Goal: Task Accomplishment & Management: Use online tool/utility

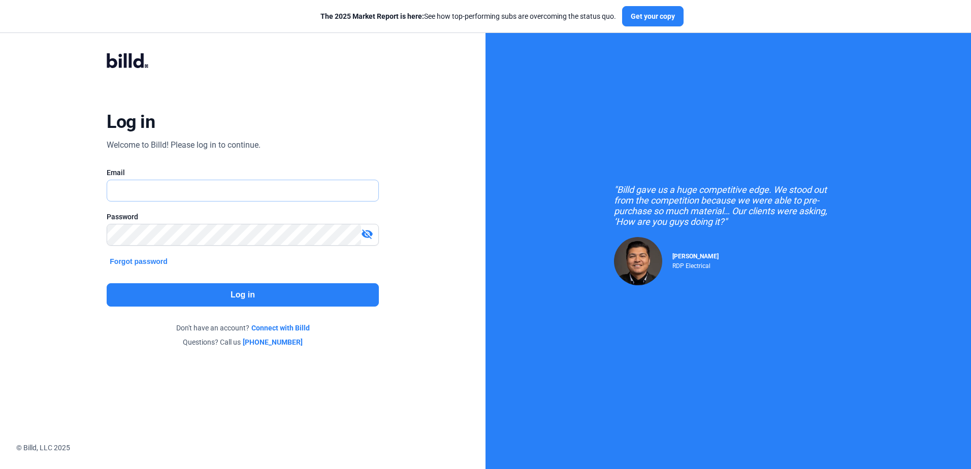
type input "[PERSON_NAME][EMAIL_ADDRESS][DOMAIN_NAME]"
click at [116, 295] on button "Log in" at bounding box center [243, 294] width 272 height 23
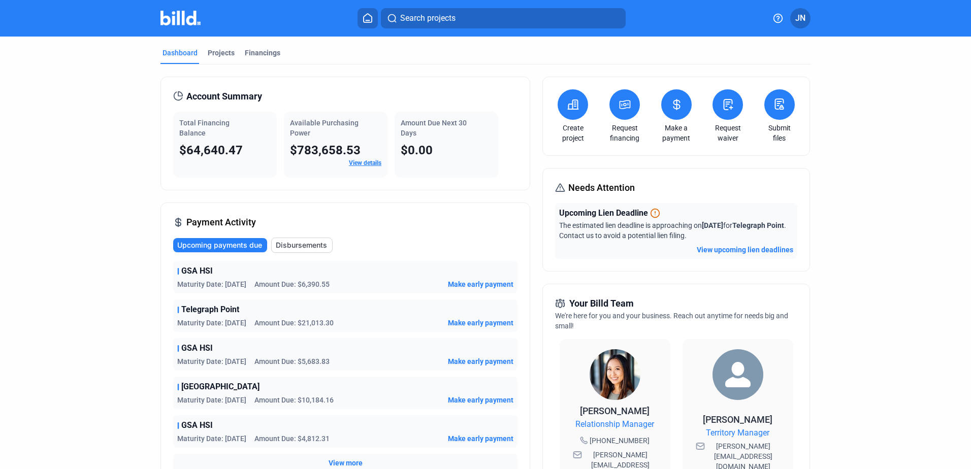
click at [742, 248] on button "View upcoming lien deadlines" at bounding box center [745, 250] width 96 height 10
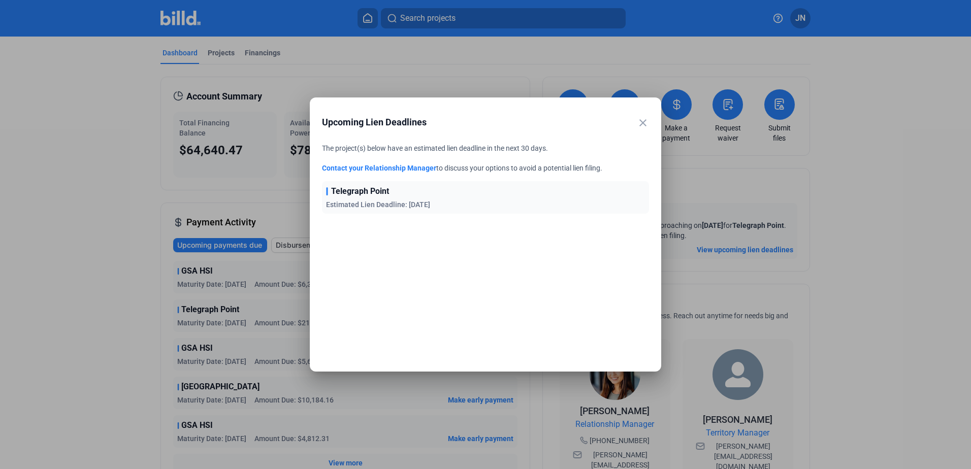
click at [644, 122] on mat-icon "close" at bounding box center [643, 123] width 12 height 12
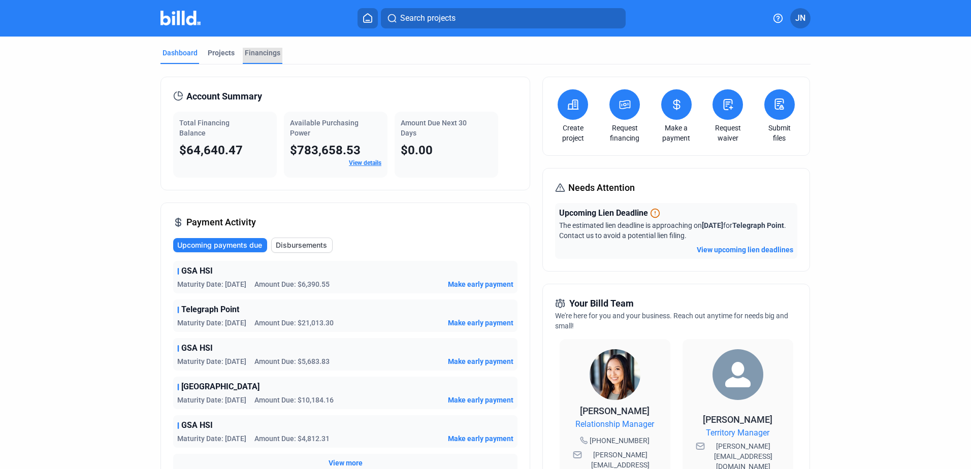
click at [248, 51] on div "Financings" at bounding box center [263, 53] width 36 height 10
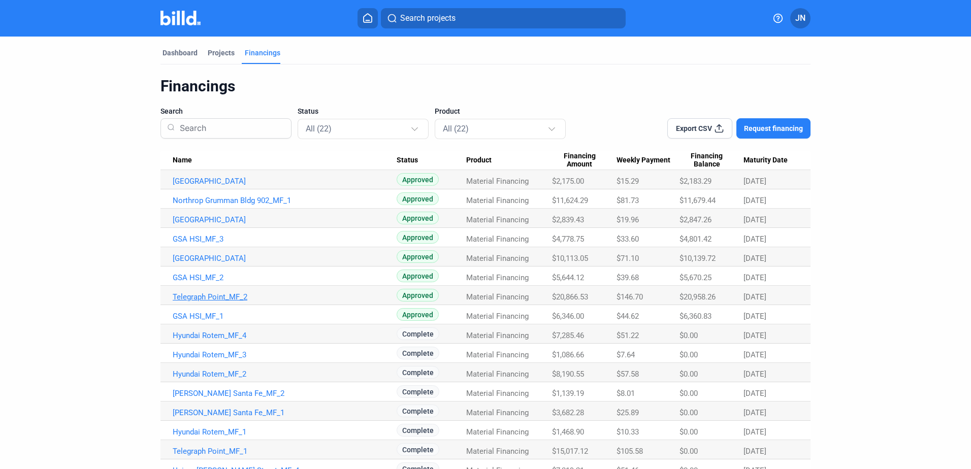
click at [195, 295] on link "Telegraph Point_MF_2" at bounding box center [285, 297] width 224 height 9
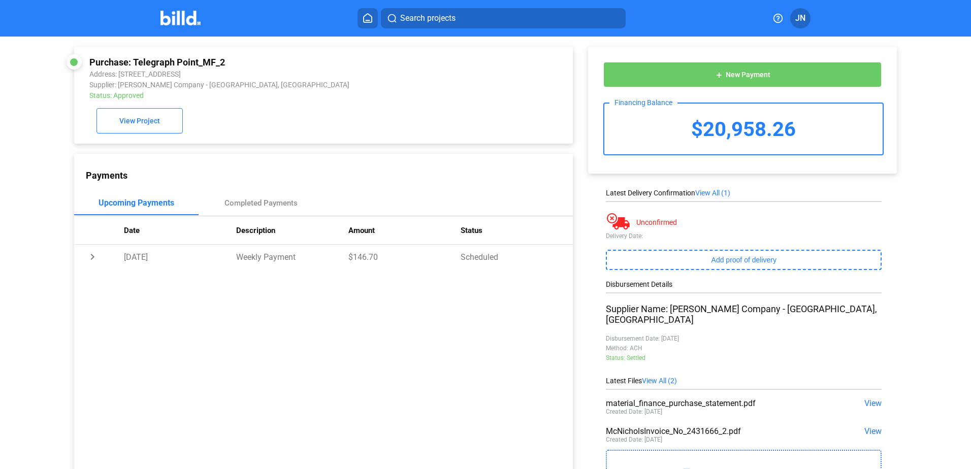
click at [369, 17] on icon at bounding box center [368, 18] width 10 height 10
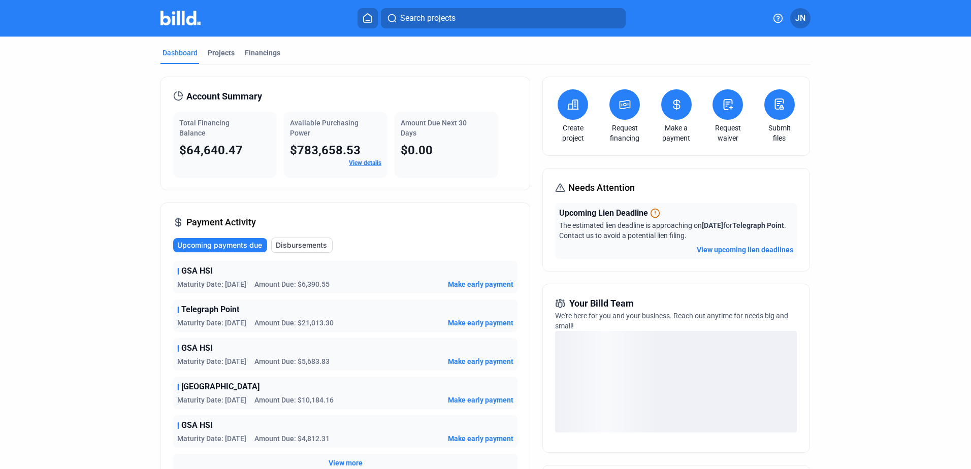
click at [680, 103] on icon at bounding box center [676, 105] width 13 height 12
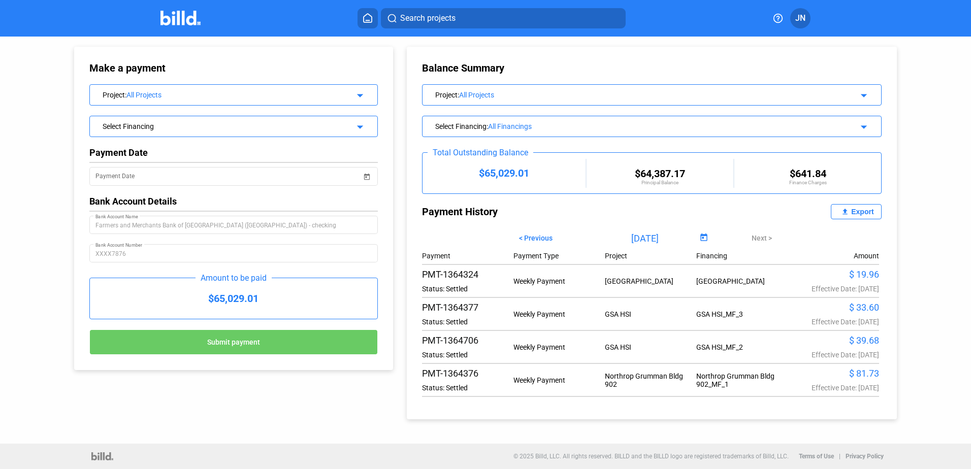
click at [177, 93] on div "All Projects" at bounding box center [232, 95] width 212 height 8
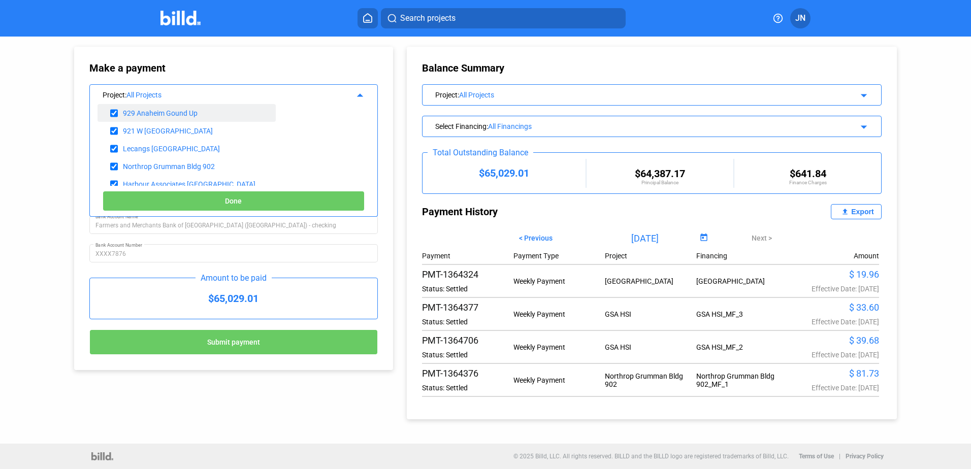
scroll to position [102, 0]
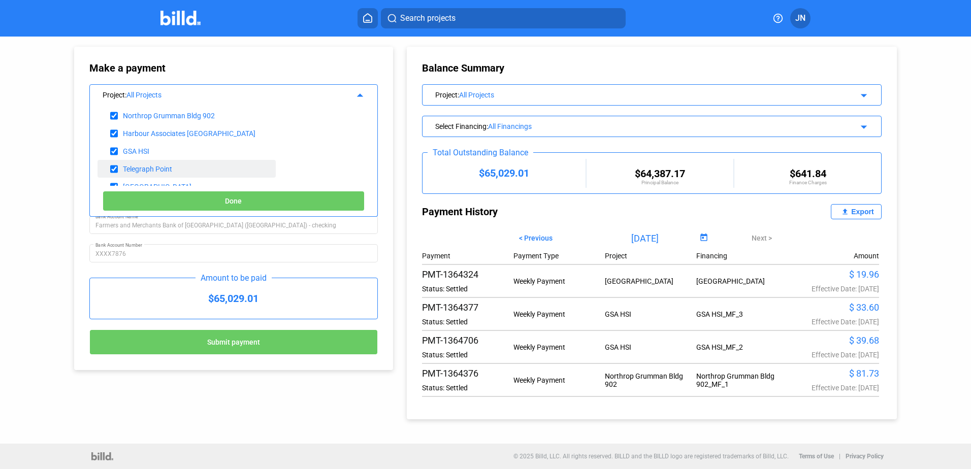
click at [165, 167] on div "Telegraph Point" at bounding box center [147, 169] width 49 height 8
click at [114, 168] on input "checkbox" at bounding box center [114, 168] width 8 height 15
checkbox input "false"
click at [137, 93] on div "All Projects" at bounding box center [232, 95] width 212 height 8
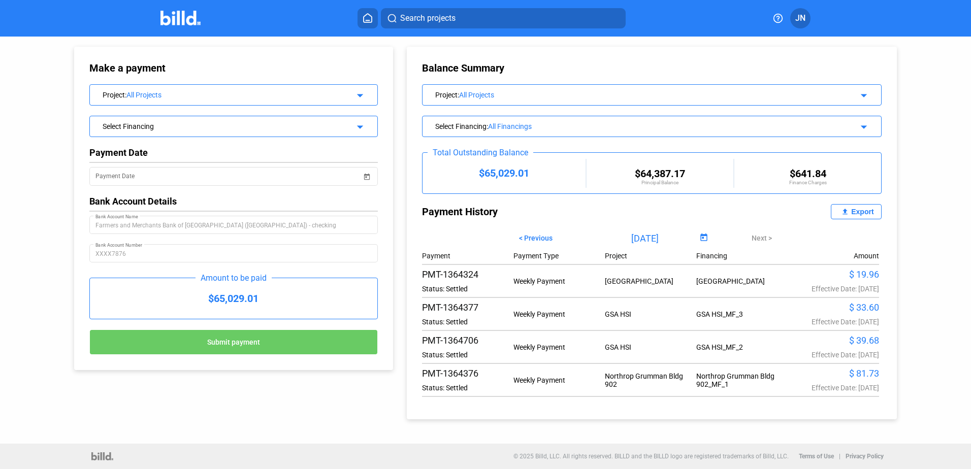
click at [137, 93] on div "All Projects" at bounding box center [232, 95] width 212 height 8
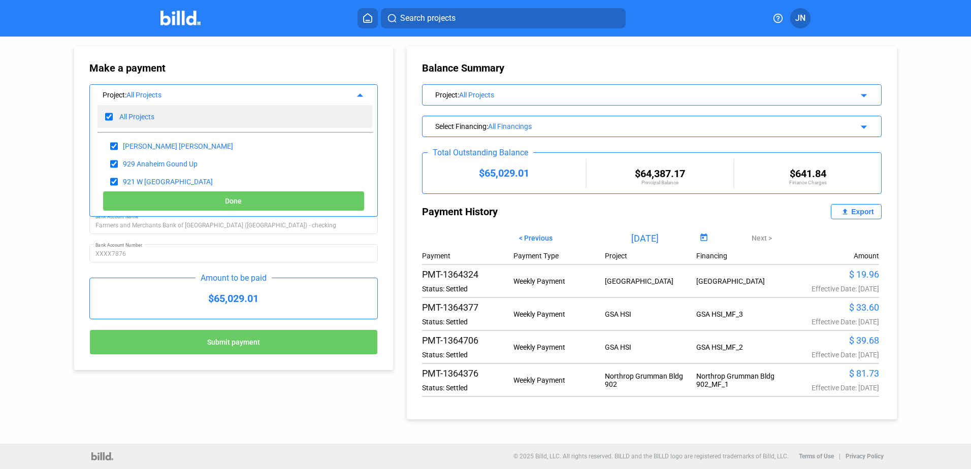
click at [109, 116] on input "checkbox" at bounding box center [109, 116] width 8 height 15
checkbox input "false"
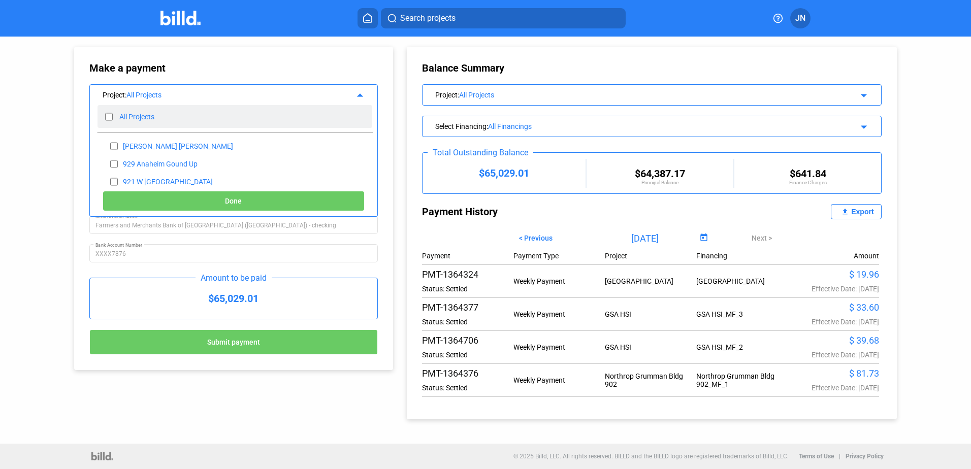
checkbox input "false"
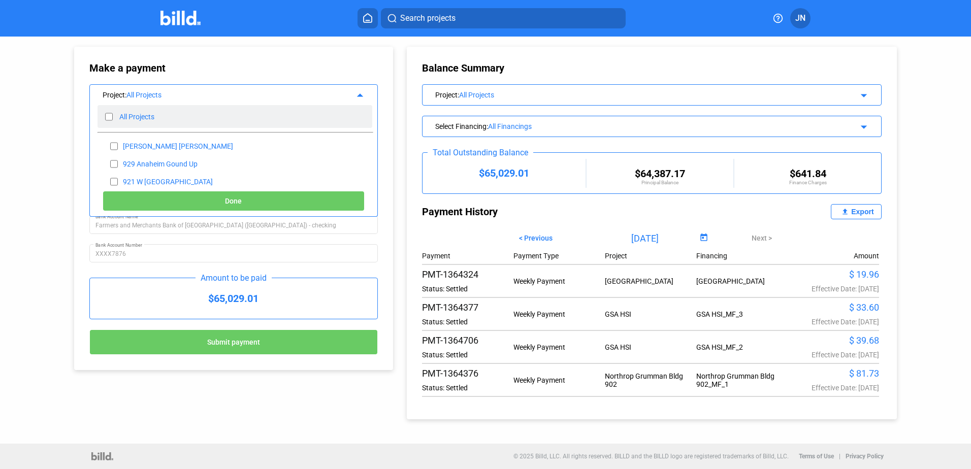
checkbox input "false"
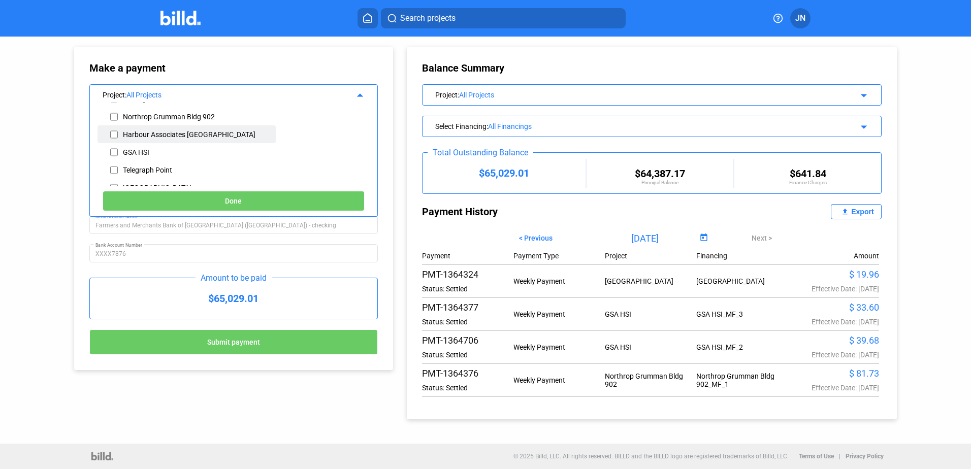
scroll to position [114, 0]
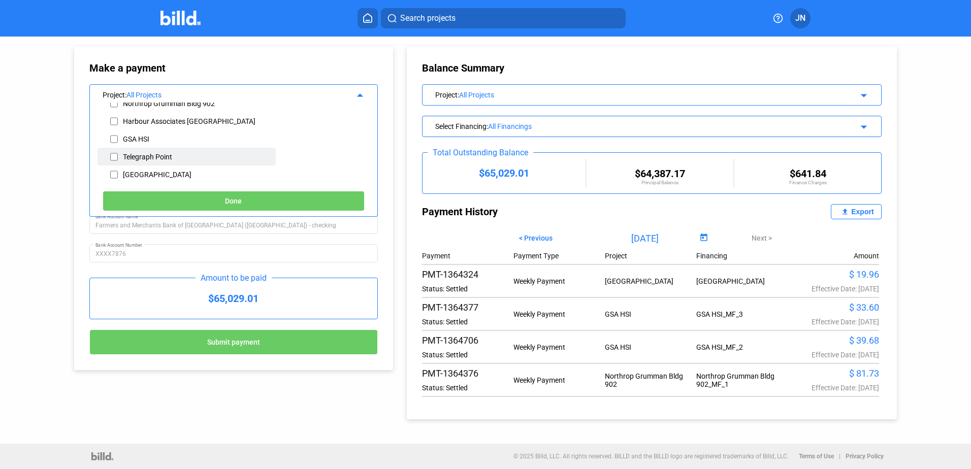
click at [116, 155] on input "checkbox" at bounding box center [114, 156] width 8 height 15
checkbox input "true"
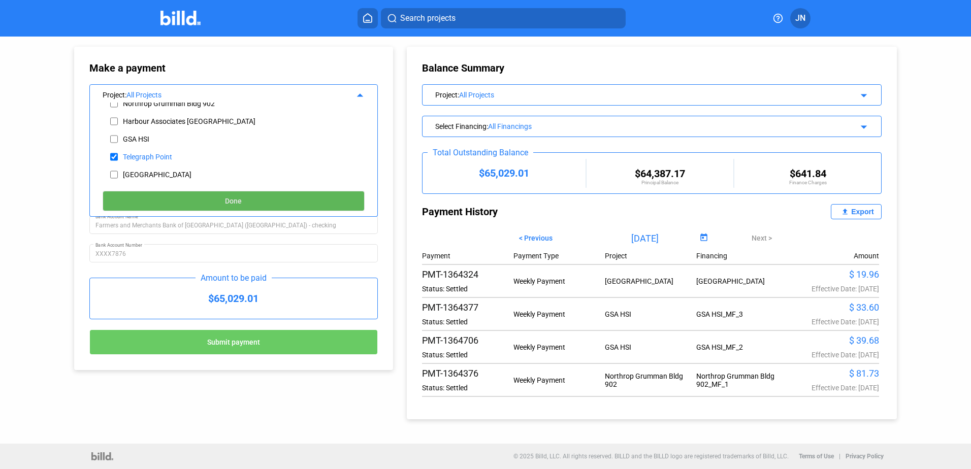
click at [157, 195] on button "Done" at bounding box center [234, 201] width 262 height 20
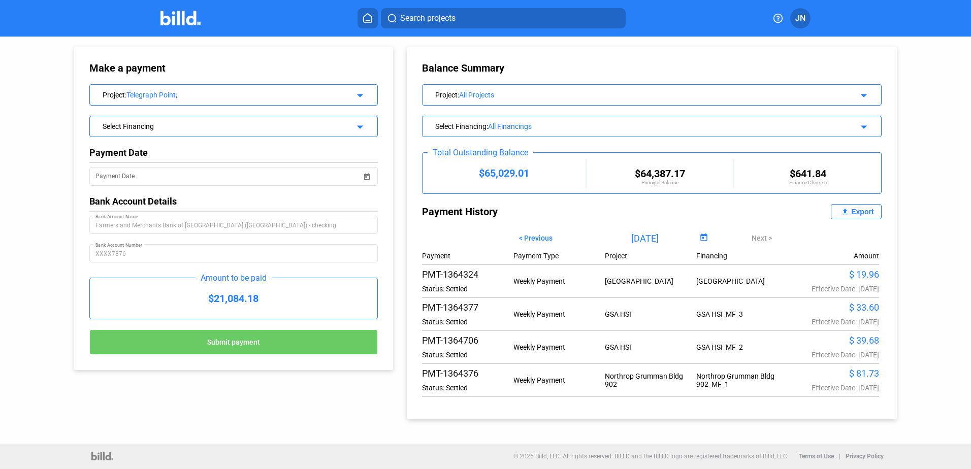
click at [170, 127] on div "Select Financing" at bounding box center [221, 125] width 236 height 10
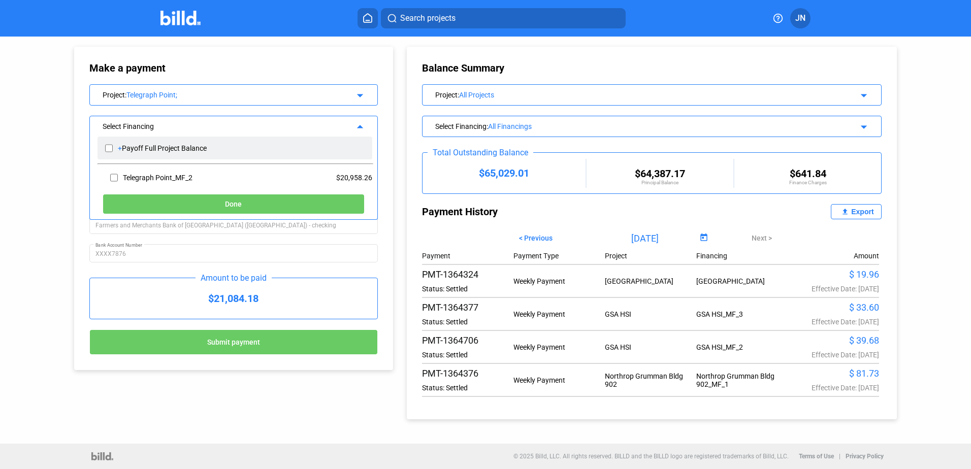
click at [109, 148] on input "checkbox" at bounding box center [109, 148] width 8 height 15
checkbox input "true"
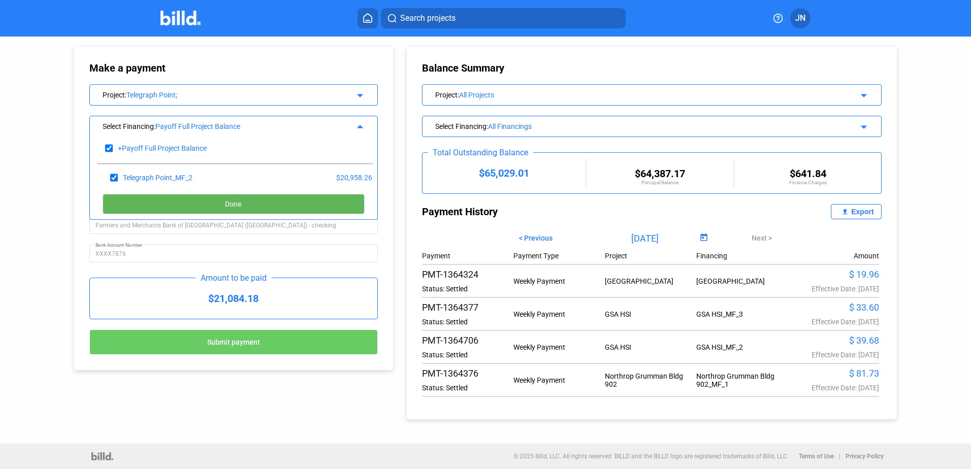
click at [134, 205] on button "Done" at bounding box center [234, 204] width 262 height 20
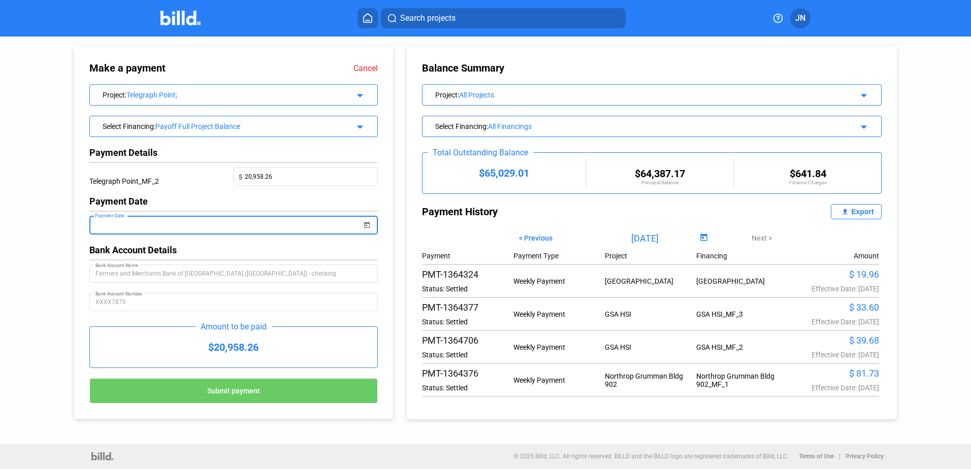
click at [156, 227] on input "Payment Date" at bounding box center [228, 225] width 267 height 12
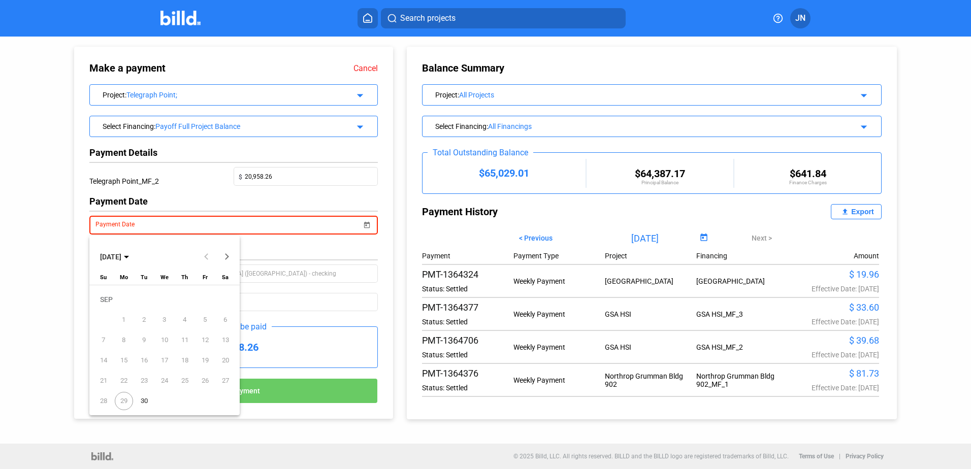
click at [144, 400] on span "30" at bounding box center [144, 401] width 18 height 18
type input "[DATE]"
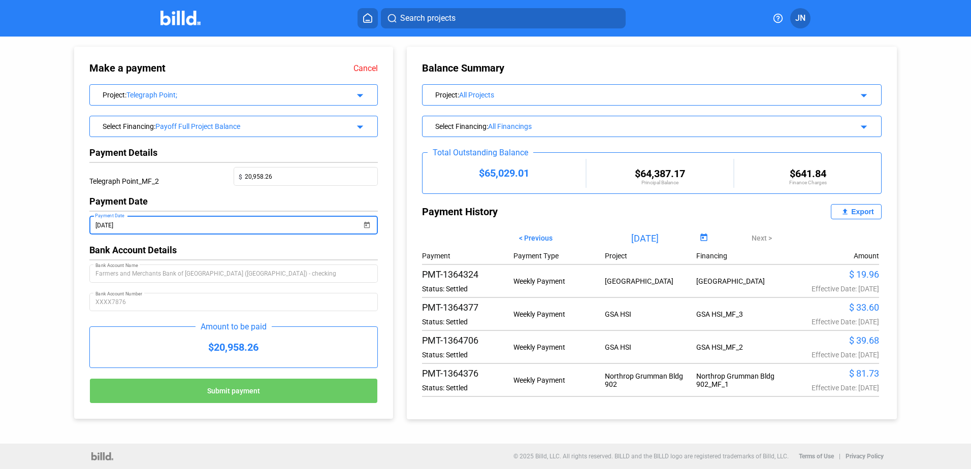
click at [222, 395] on span "Submit payment" at bounding box center [233, 391] width 53 height 8
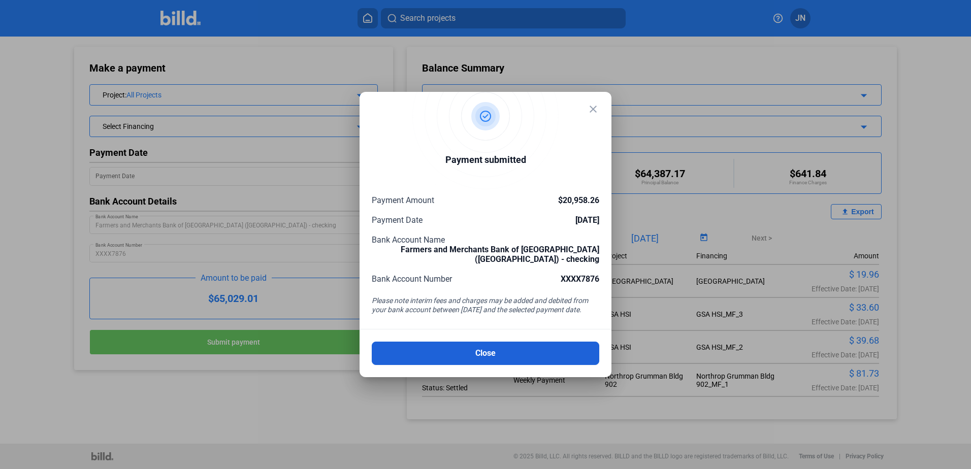
click at [468, 348] on button "Close" at bounding box center [486, 353] width 228 height 23
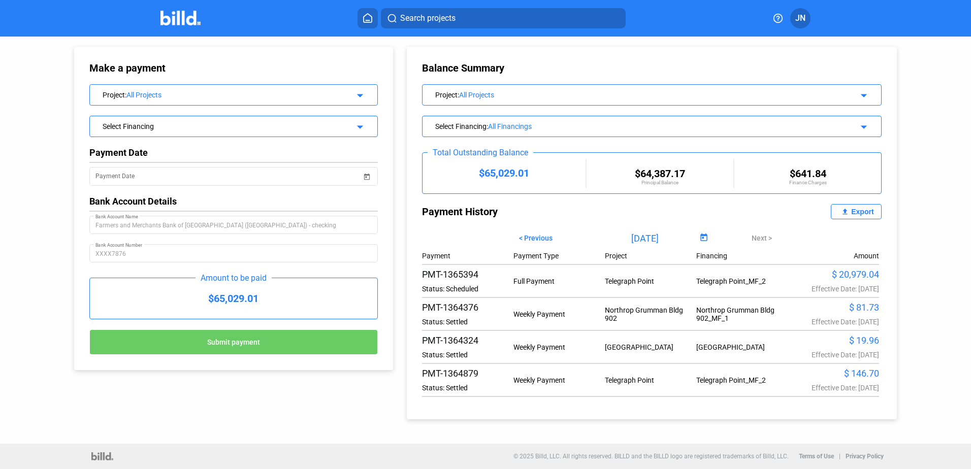
click at [370, 22] on icon at bounding box center [368, 18] width 10 height 10
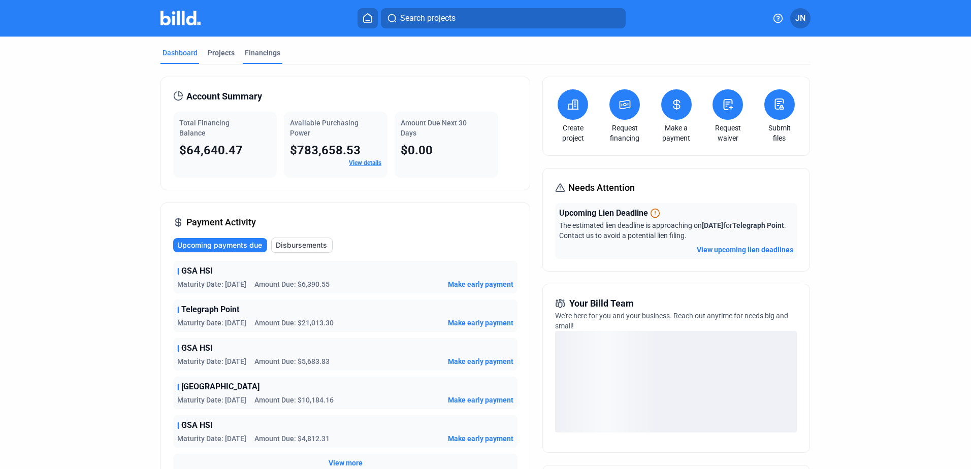
click at [260, 50] on div "Financings" at bounding box center [263, 53] width 36 height 10
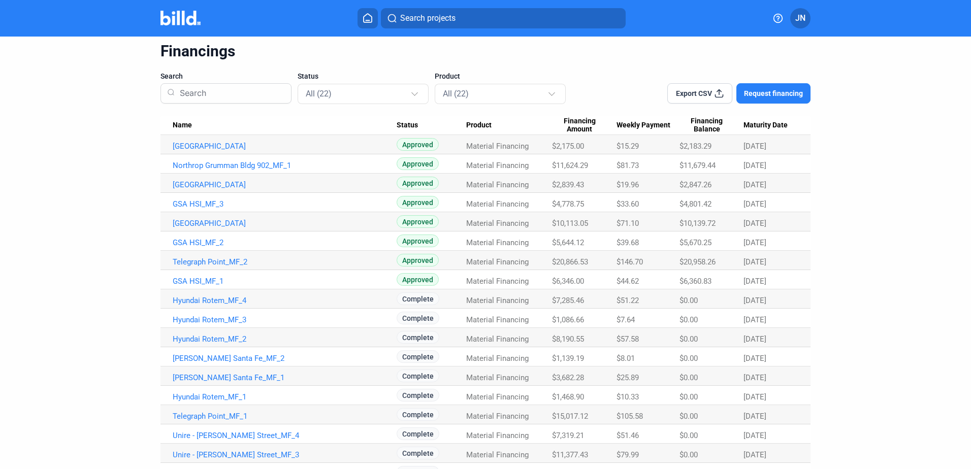
scroll to position [51, 0]
